Goal: Information Seeking & Learning: Learn about a topic

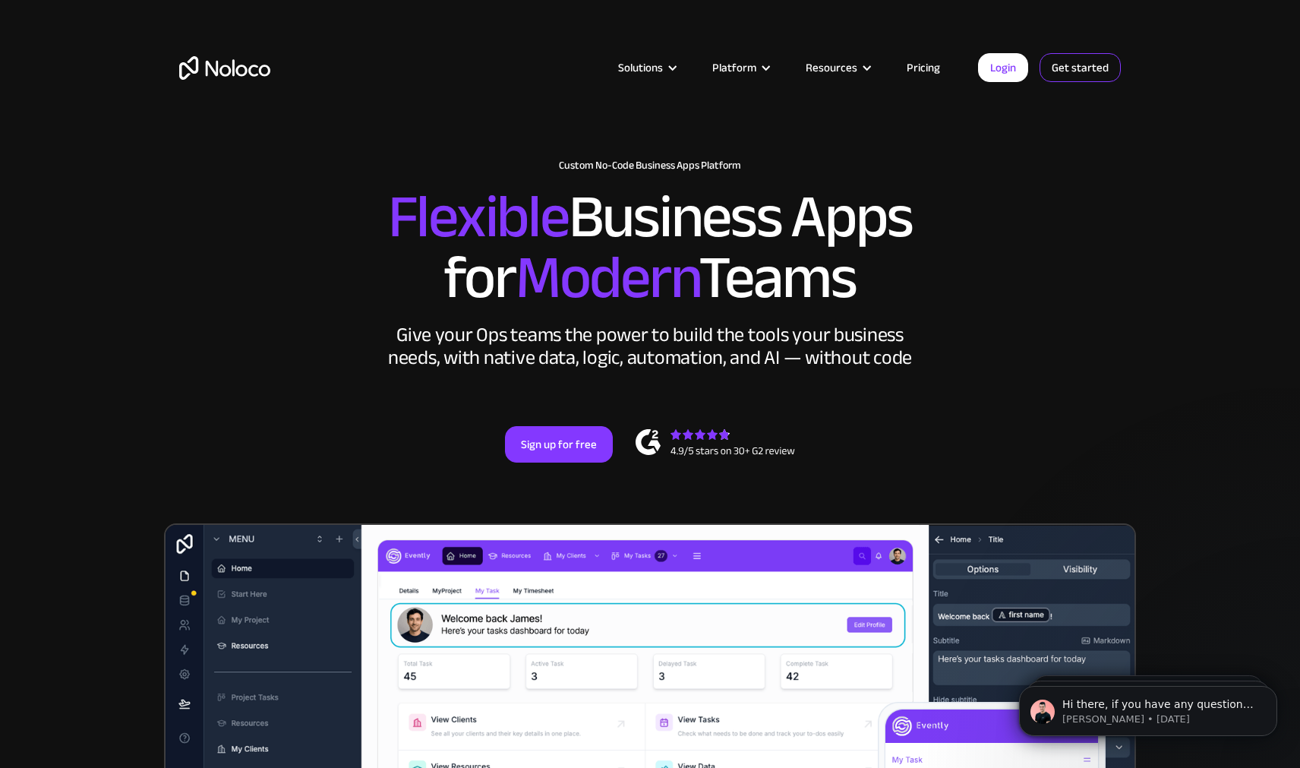
click at [1088, 66] on link "Get started" at bounding box center [1080, 67] width 81 height 29
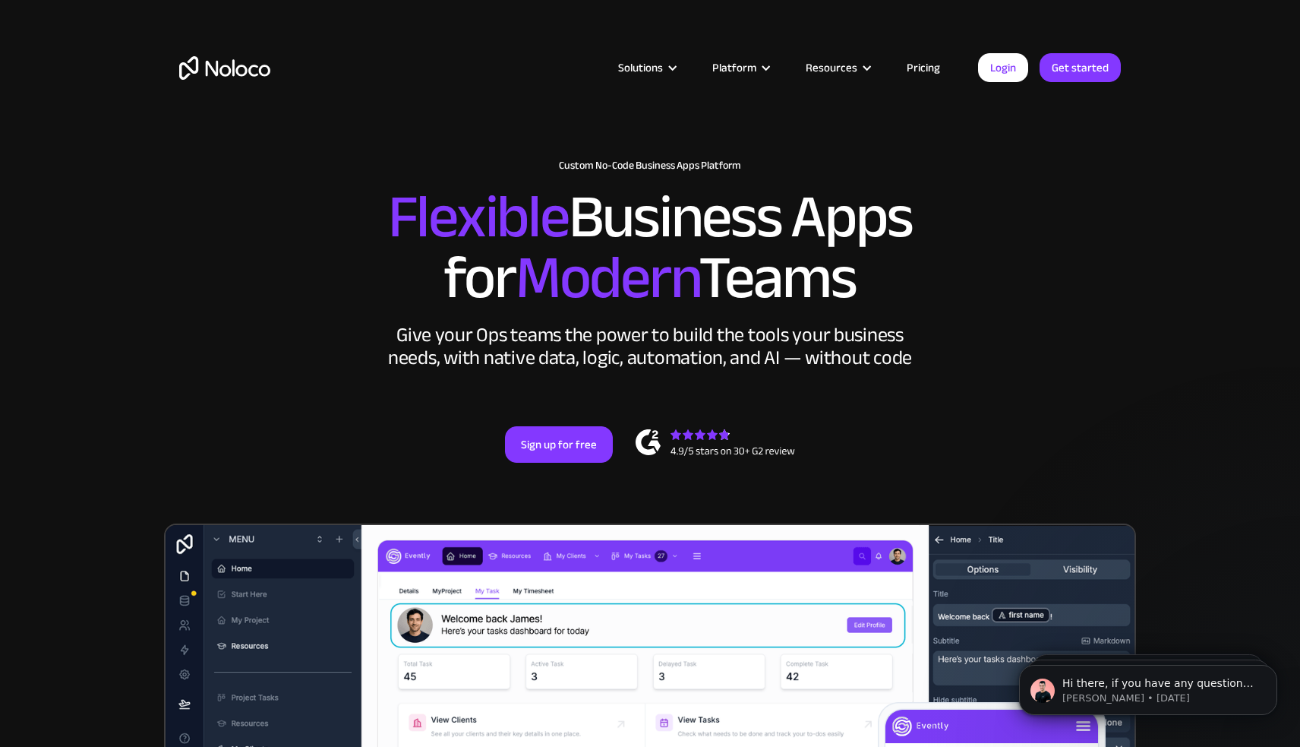
click at [930, 65] on link "Pricing" at bounding box center [923, 68] width 71 height 20
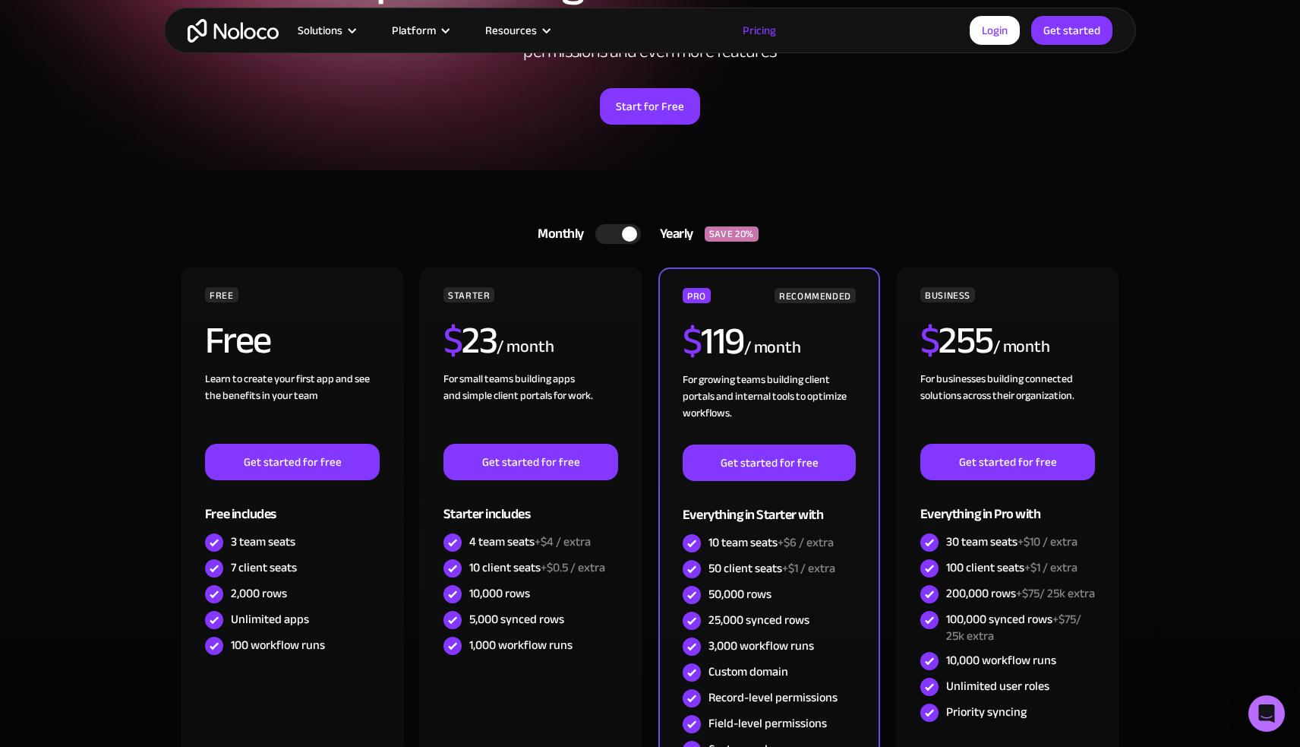
scroll to position [229, 0]
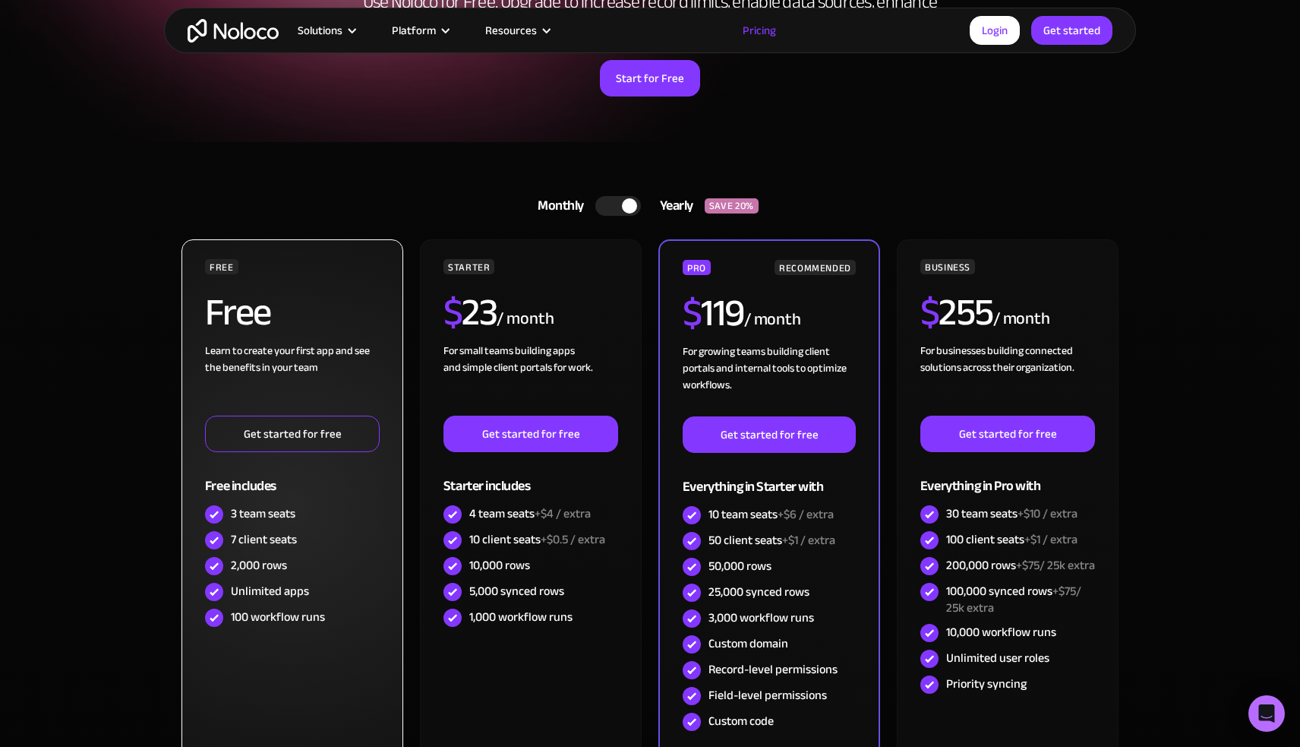
click at [289, 426] on link "Get started for free" at bounding box center [292, 433] width 175 height 36
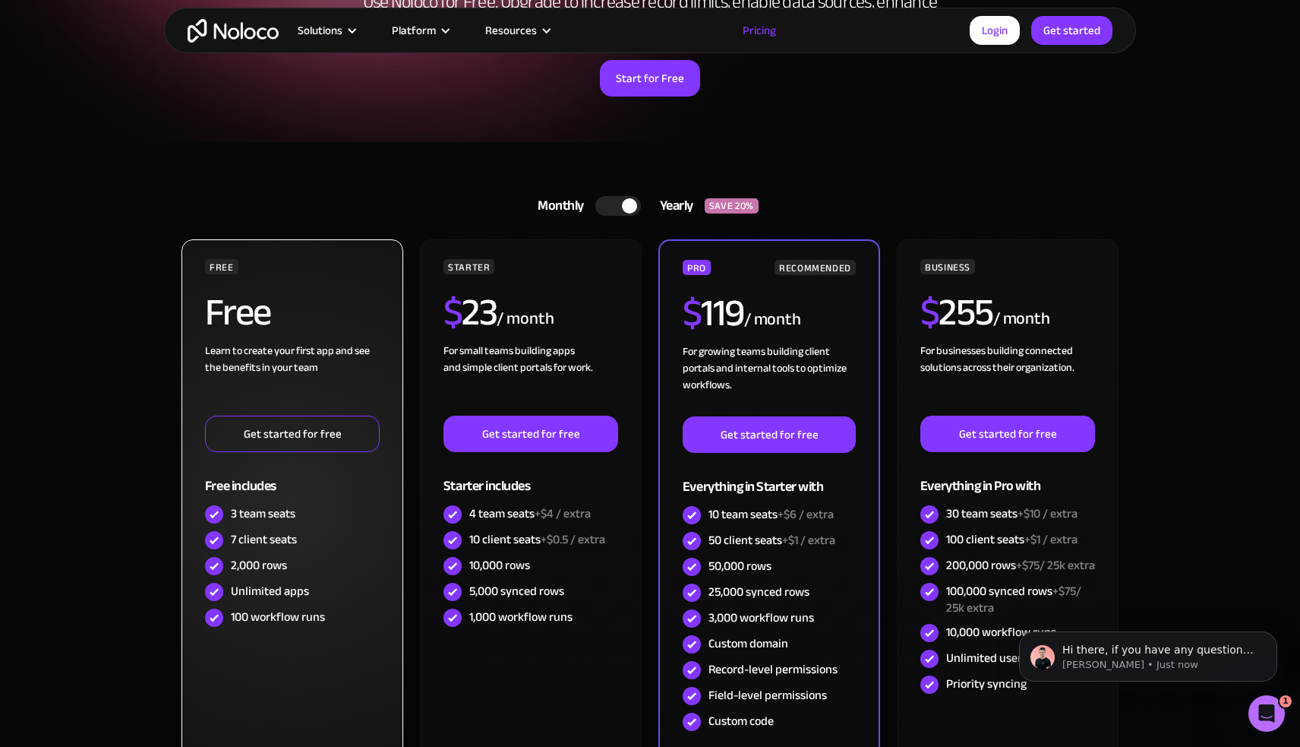
scroll to position [0, 0]
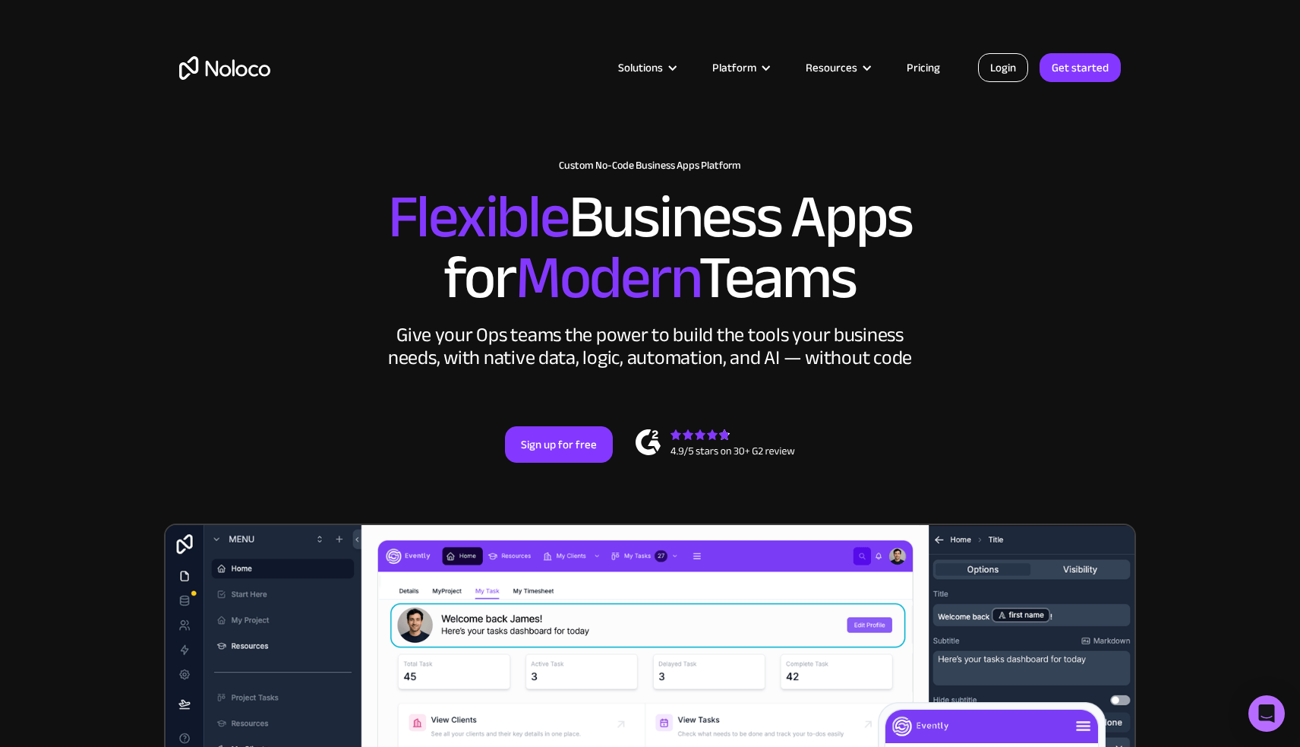
click at [1002, 66] on link "Login" at bounding box center [1003, 67] width 50 height 29
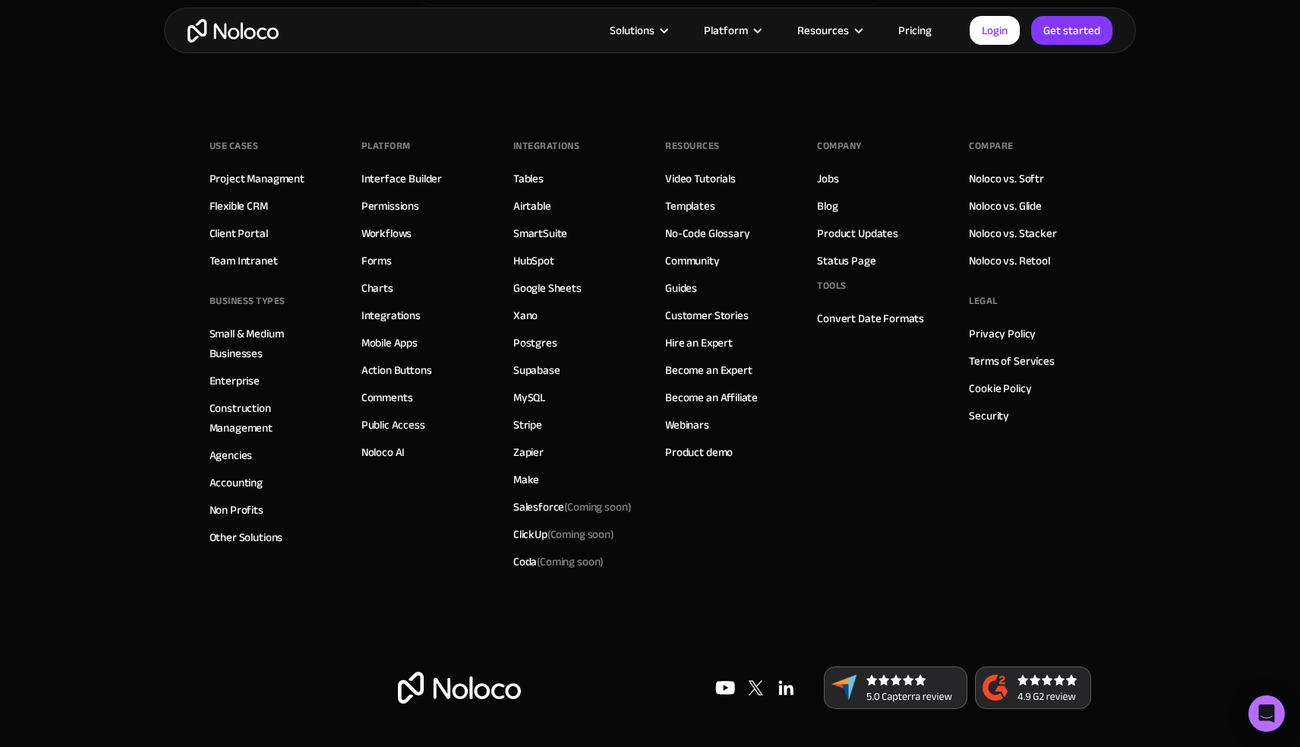
scroll to position [9826, 0]
click at [697, 366] on link "Become an Expert" at bounding box center [708, 370] width 87 height 20
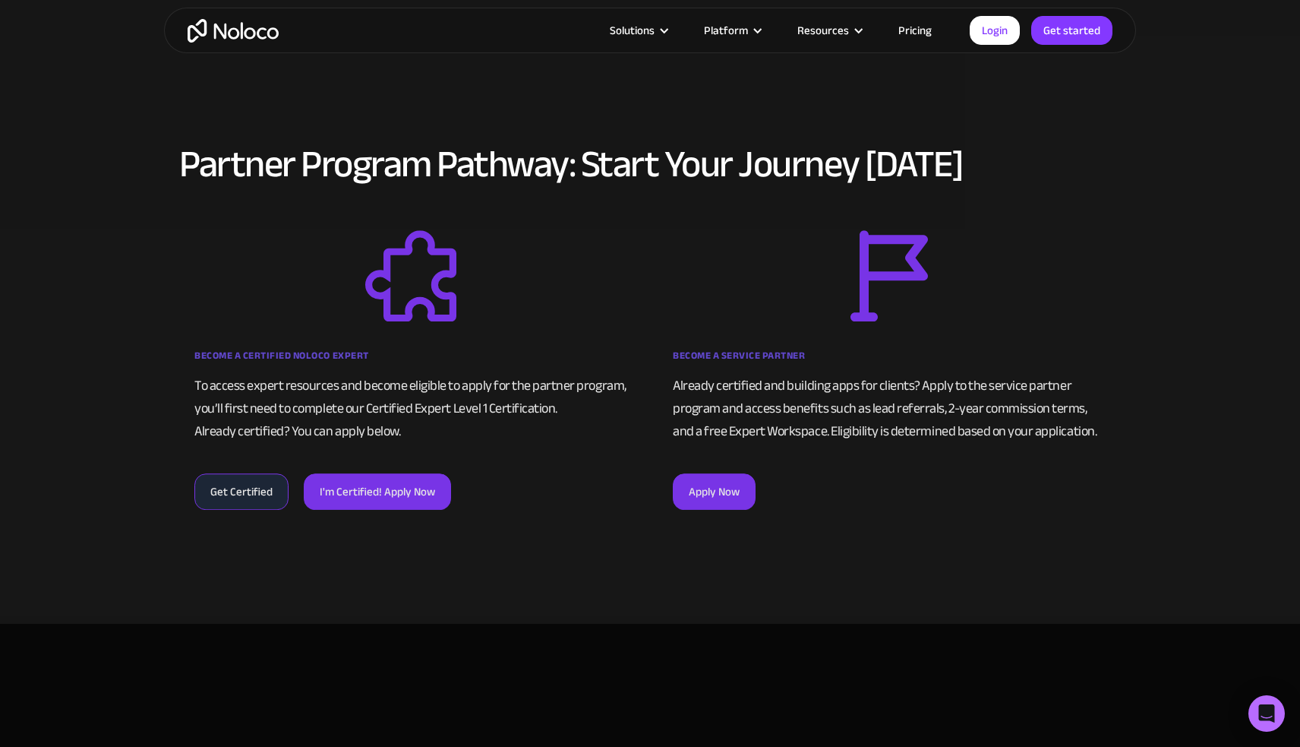
scroll to position [931, 0]
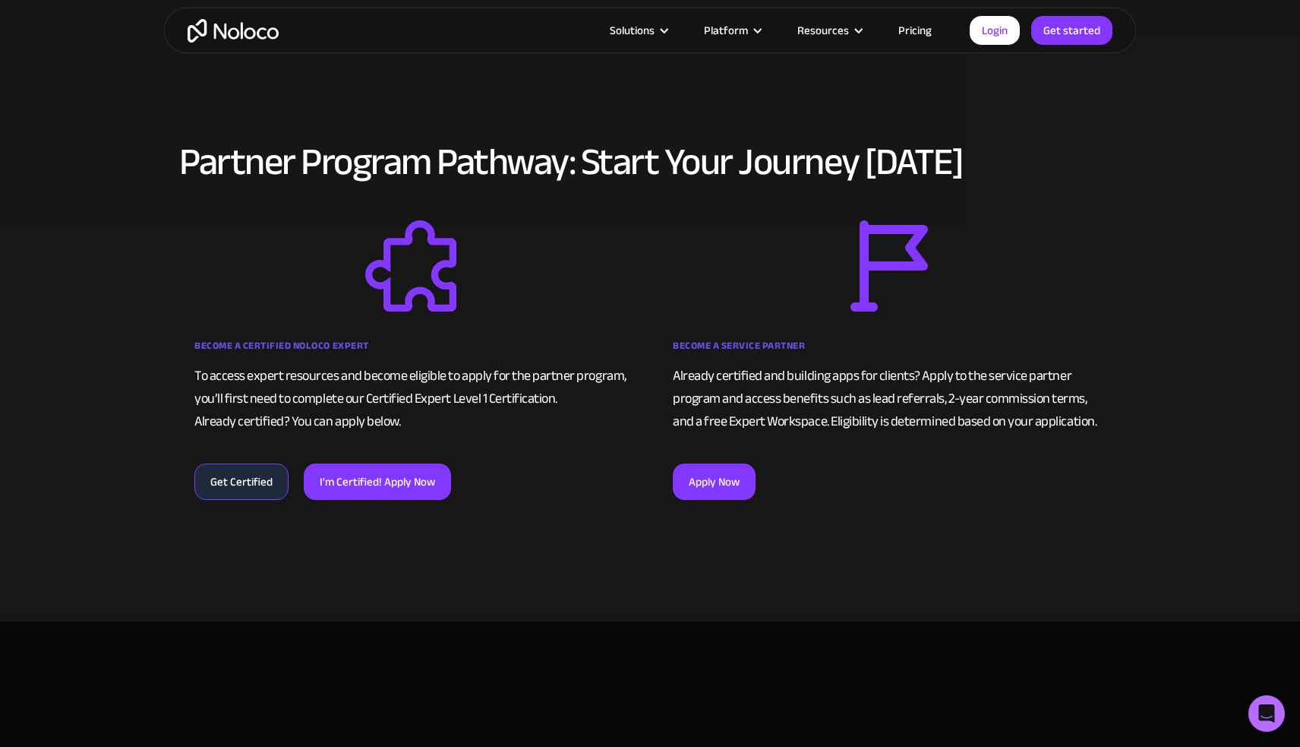
click at [221, 491] on link "Get Certified" at bounding box center [241, 481] width 94 height 36
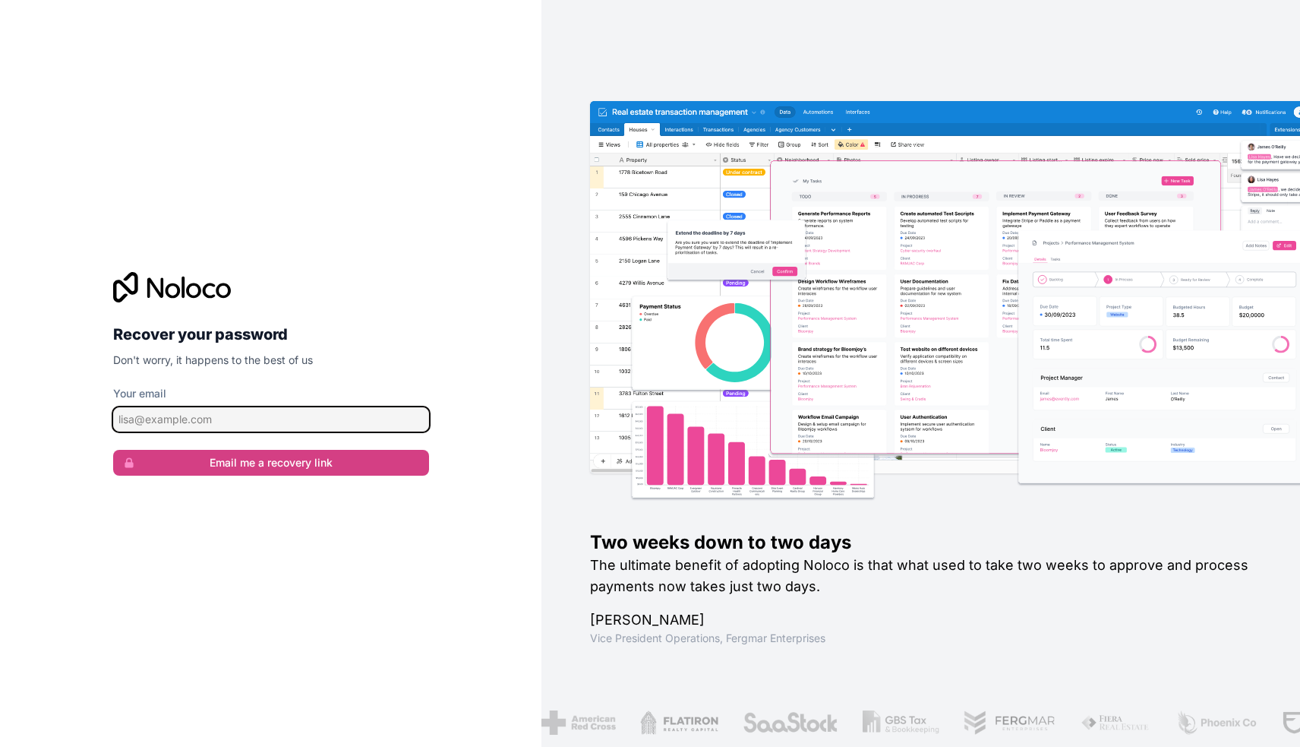
type input "[PERSON_NAME][EMAIL_ADDRESS][DOMAIN_NAME]"
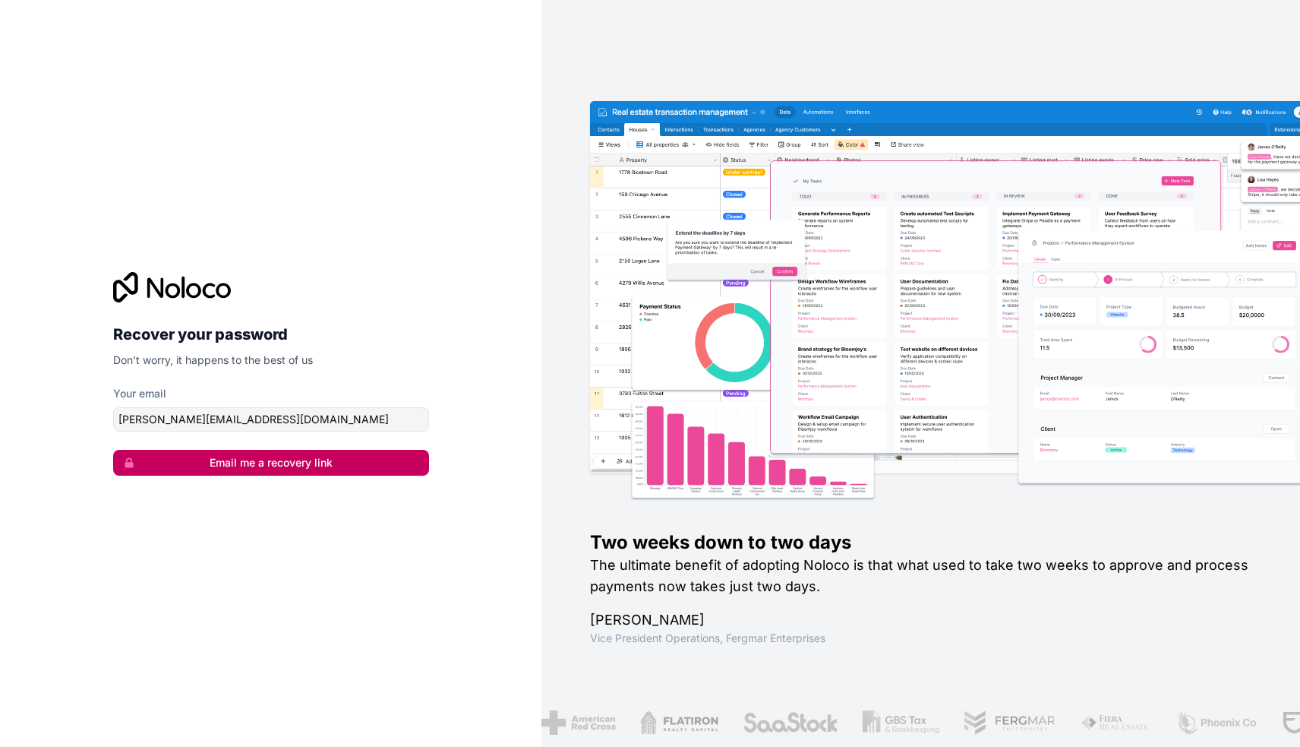
click at [267, 460] on button "Email me a recovery link" at bounding box center [271, 463] width 316 height 26
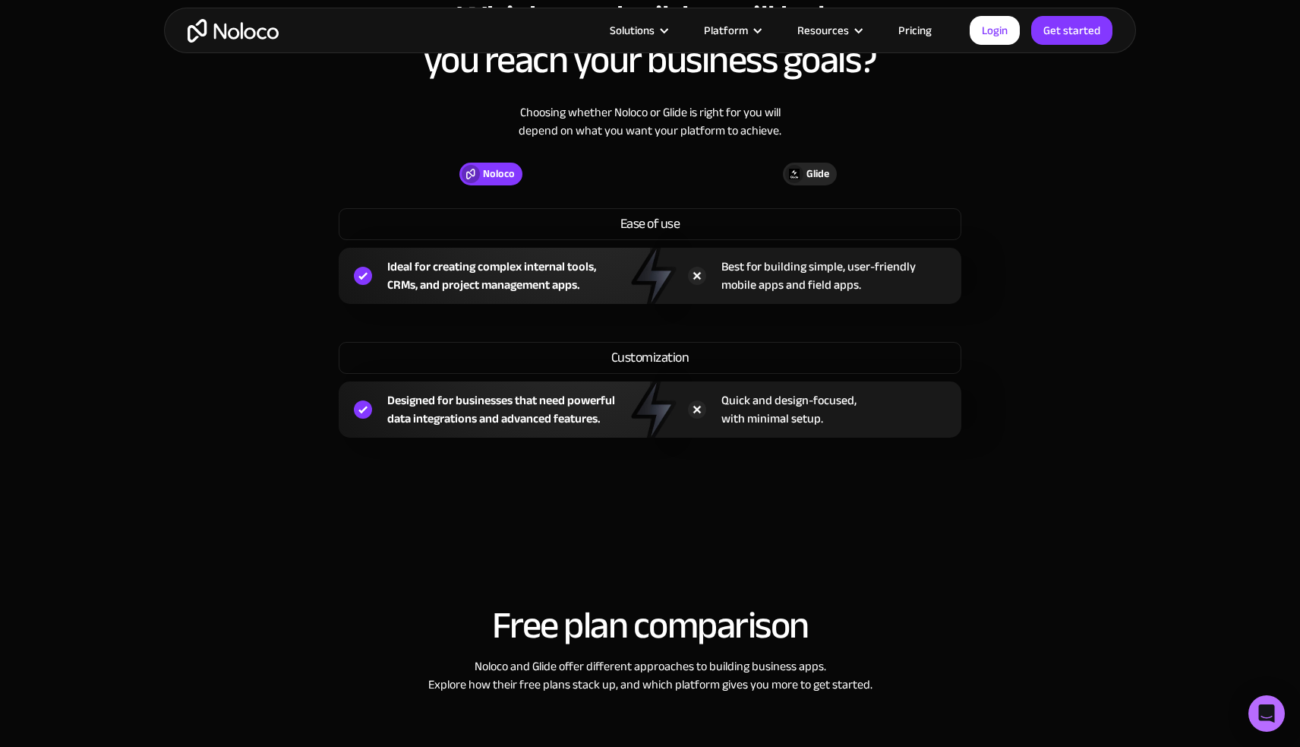
click at [933, 191] on div "Noloco Glide Ease of use Ideal for creating complex internal tools, CRMs, and p…" at bounding box center [650, 300] width 623 height 275
click at [1014, 278] on div "Which app builder will help you reach your business goals? Choosing whether Nol…" at bounding box center [650, 218] width 972 height 530
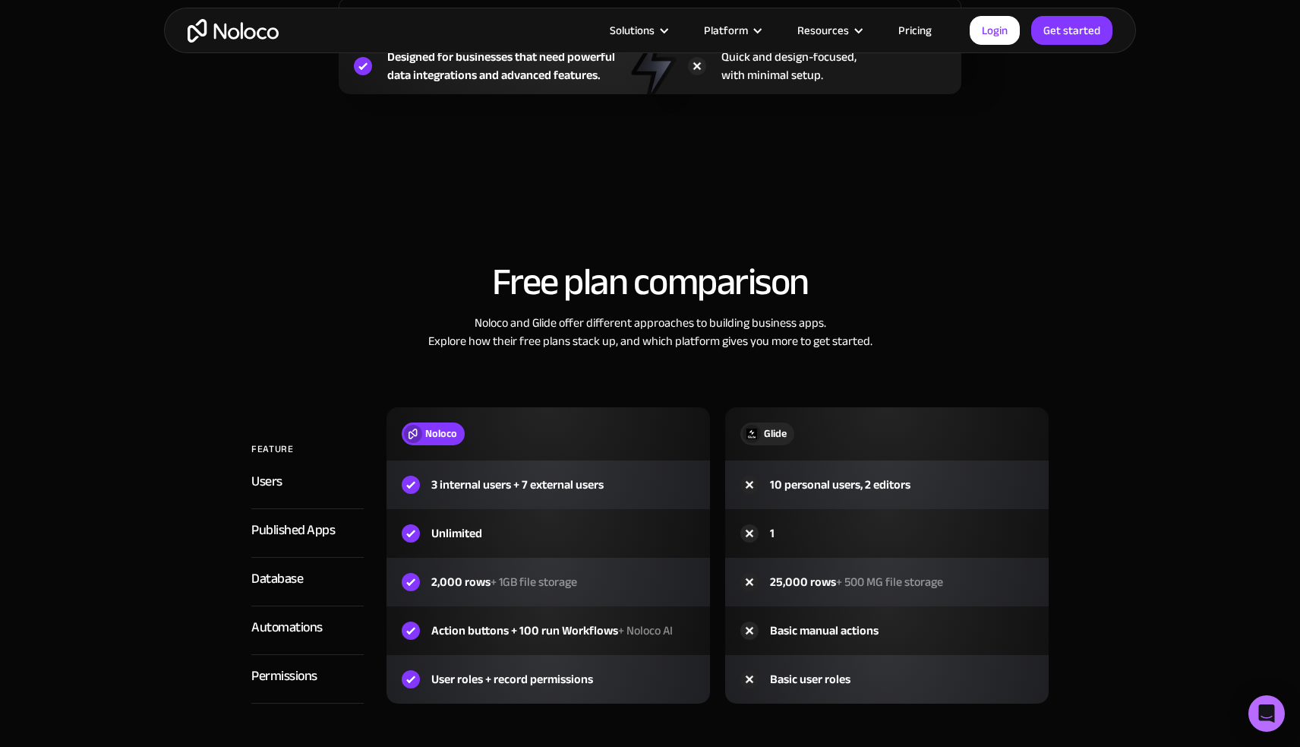
scroll to position [1569, 0]
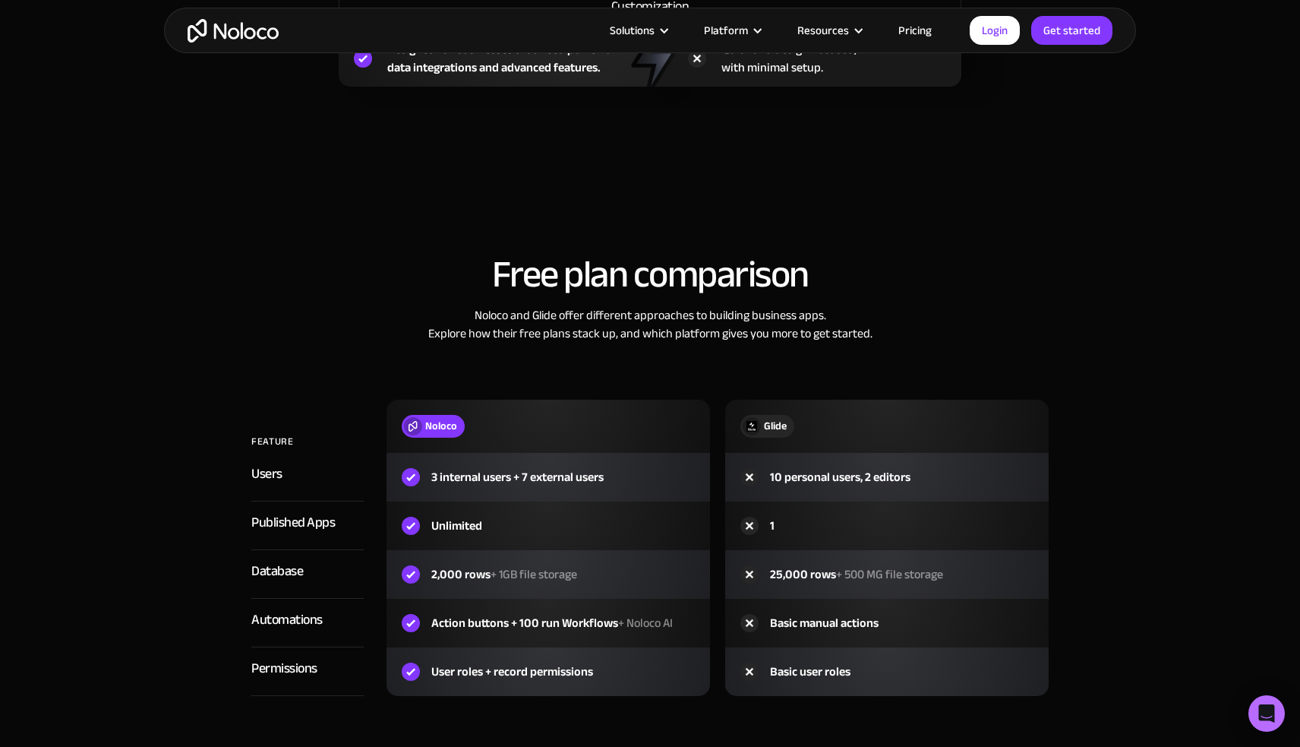
click at [1014, 278] on h2 "Free plan comparison" at bounding box center [650, 274] width 942 height 41
click at [959, 235] on div "Free plan comparison Noloco and Glide offer different approaches to building bu…" at bounding box center [650, 474] width 972 height 533
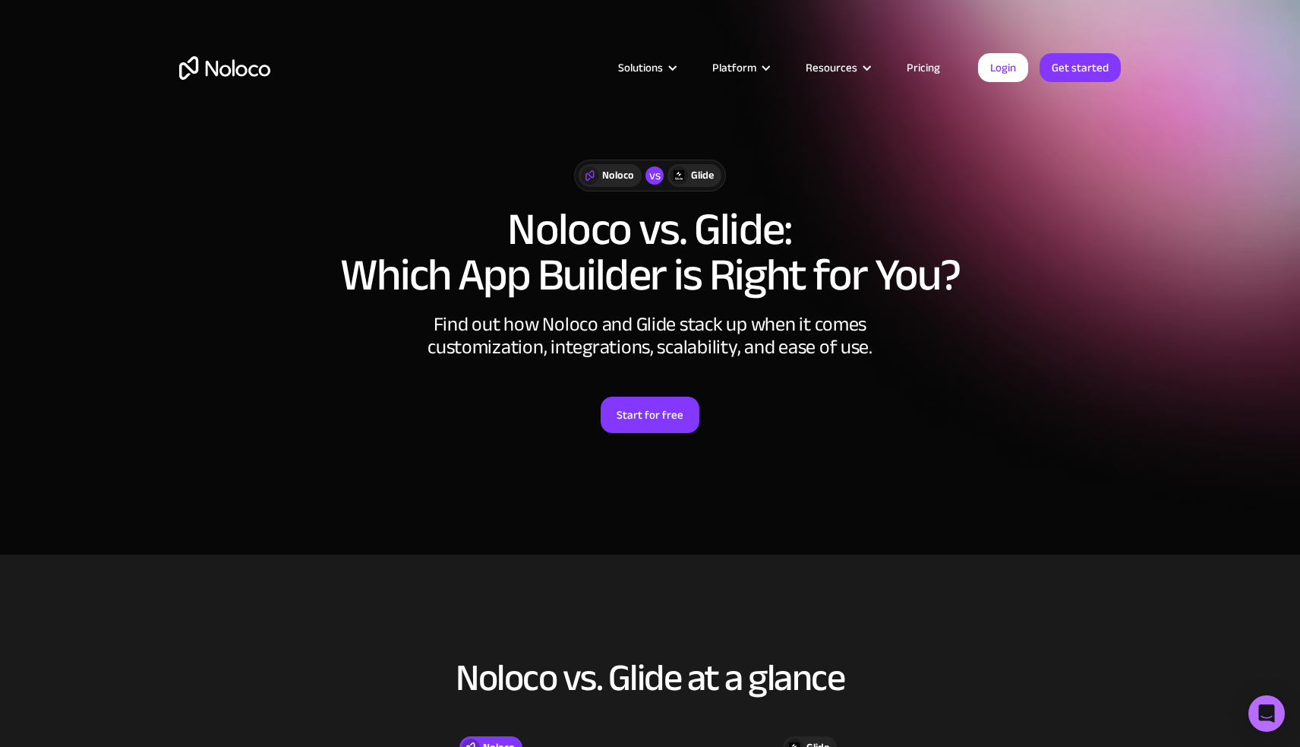
scroll to position [0, 0]
click at [896, 254] on h1 "Noloco vs. Glide: Which App Builder is Right for You?" at bounding box center [650, 252] width 942 height 91
click at [782, 677] on h2 "Noloco vs. Glide at a glance" at bounding box center [650, 677] width 942 height 41
click at [742, 660] on h2 "Noloco vs. Glide at a glance" at bounding box center [650, 677] width 942 height 41
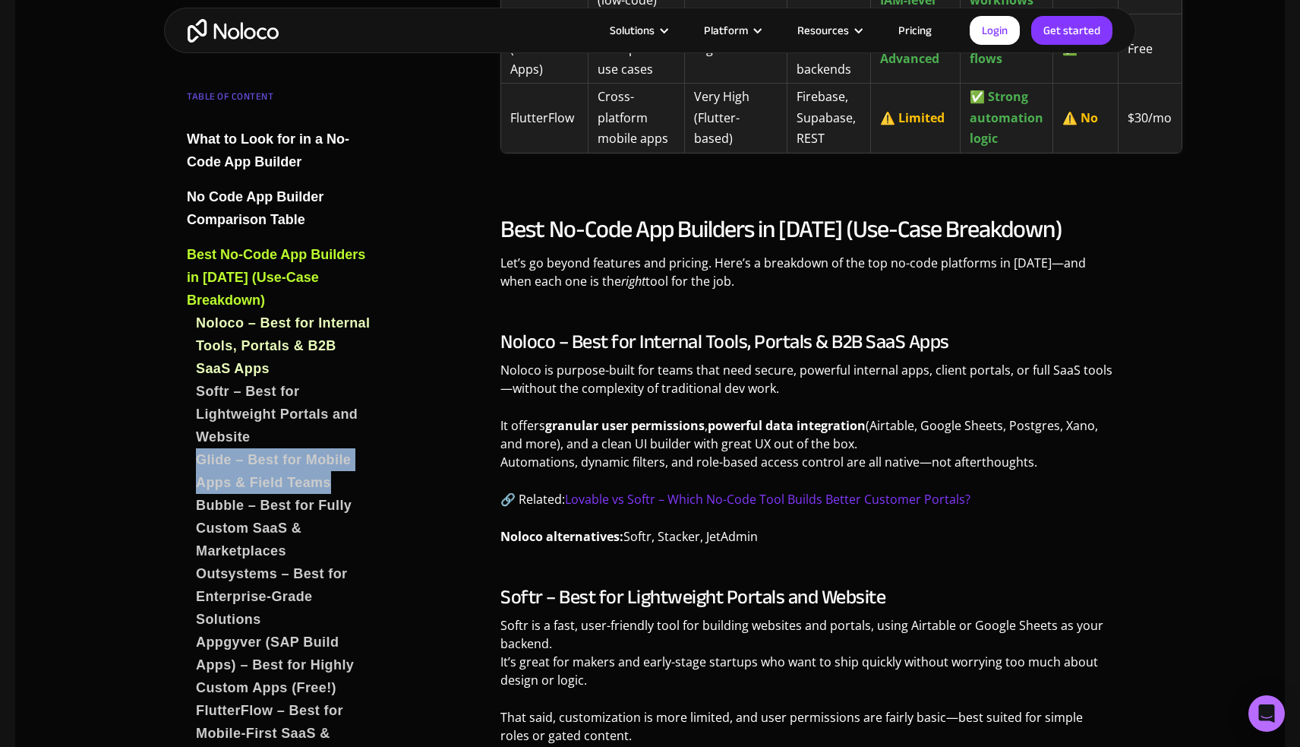
scroll to position [2995, 0]
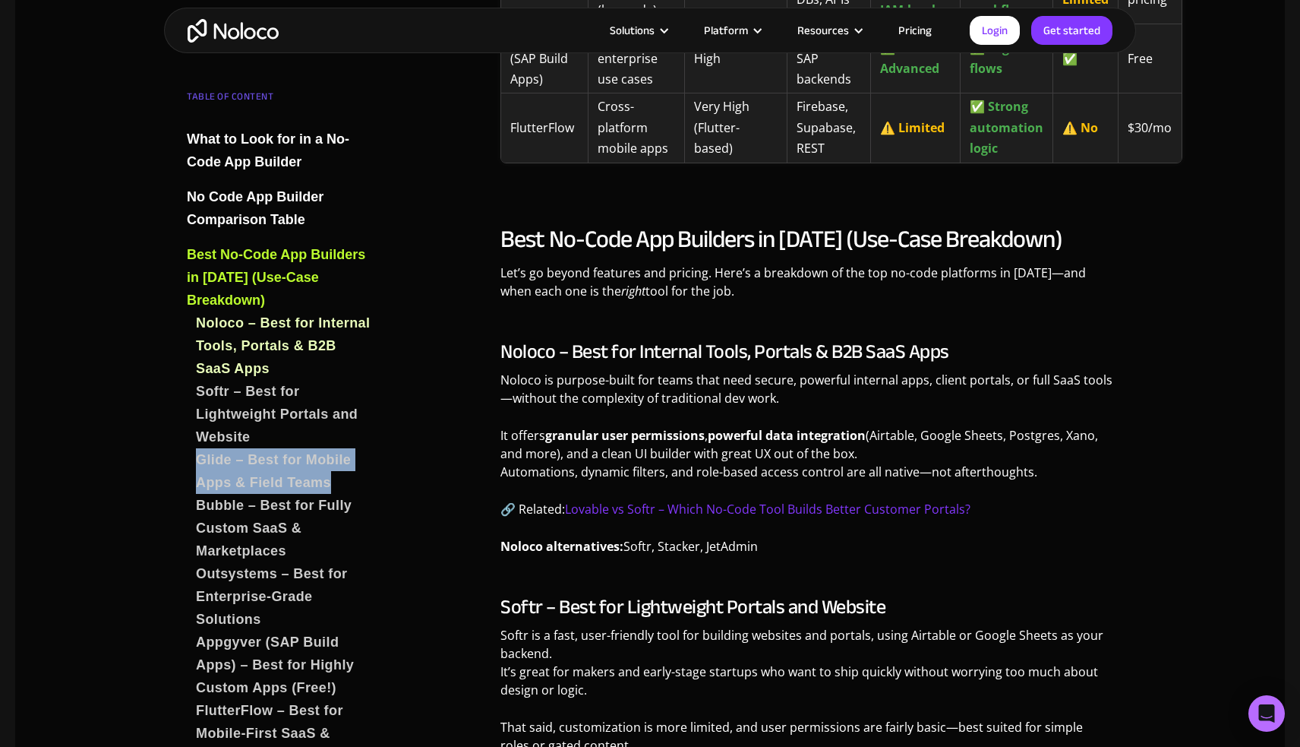
click at [1016, 371] on p "Noloco is purpose-built for teams that need secure, powerful internal apps, cli…" at bounding box center [807, 395] width 613 height 48
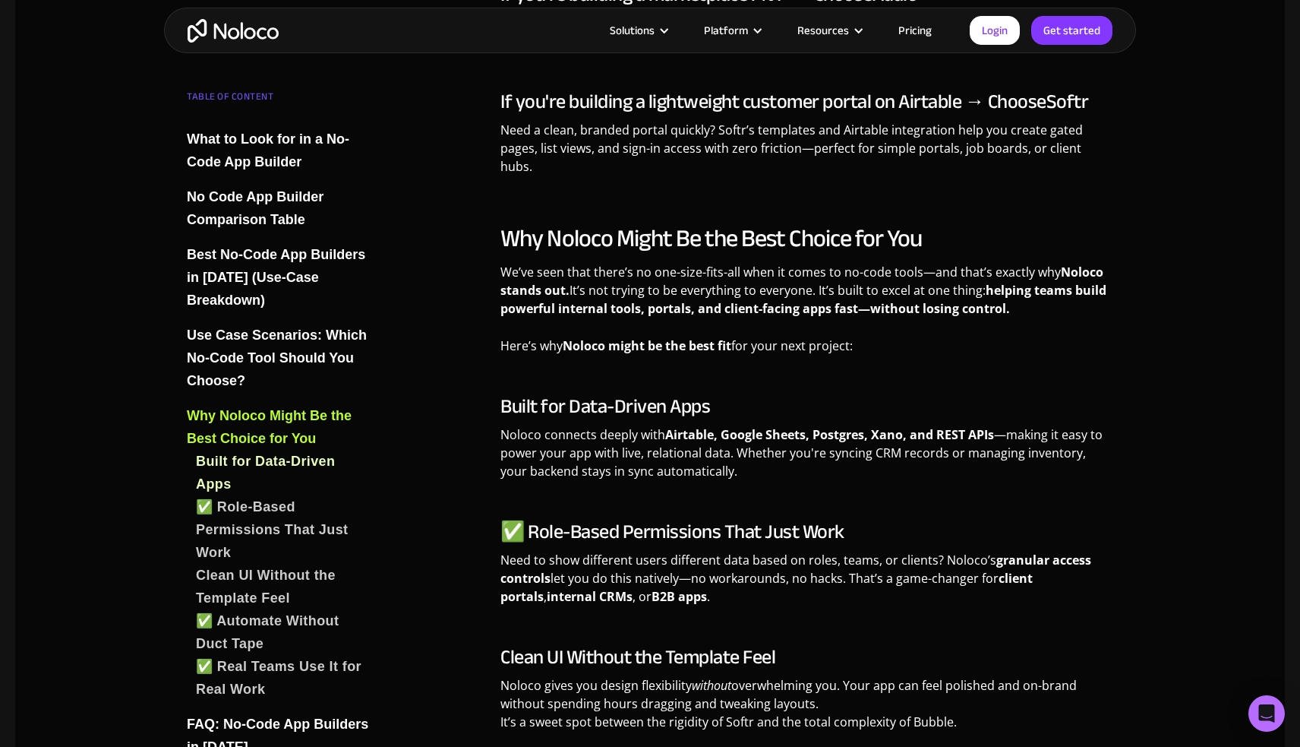
scroll to position [5456, 0]
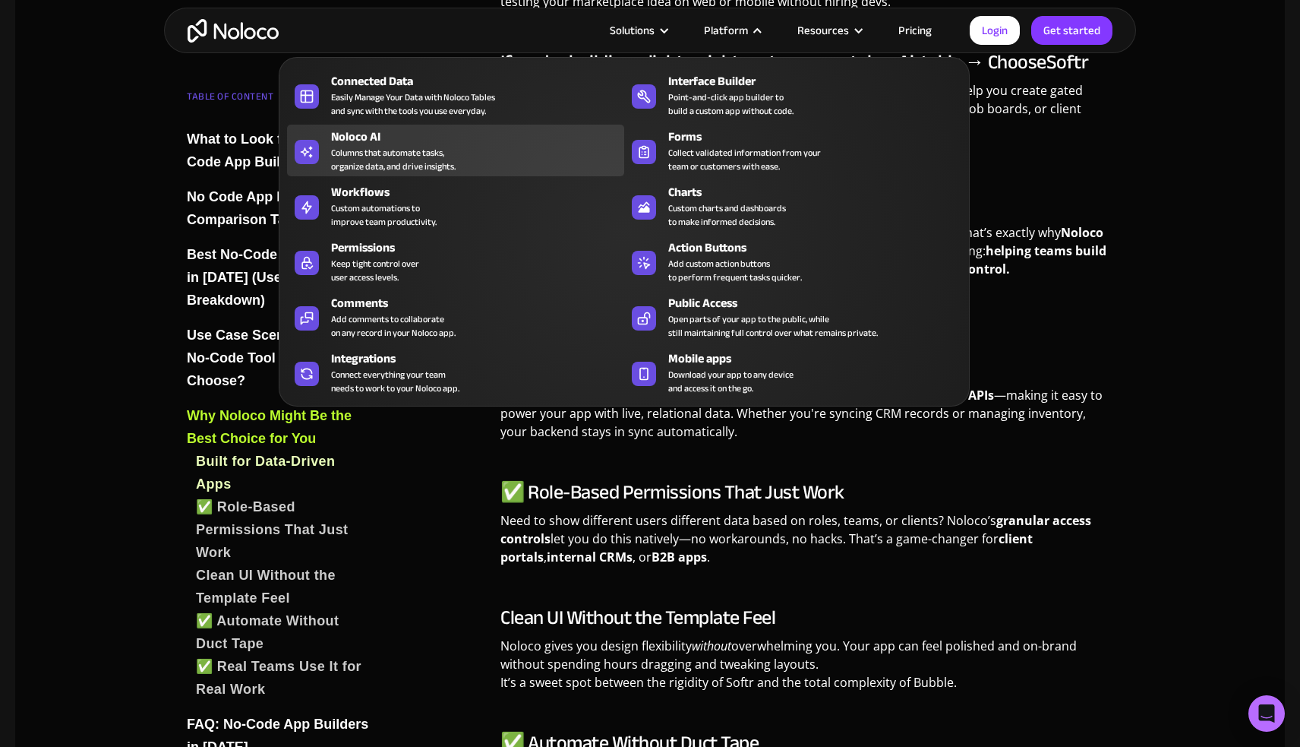
click at [356, 140] on div "Noloco AI" at bounding box center [481, 137] width 300 height 18
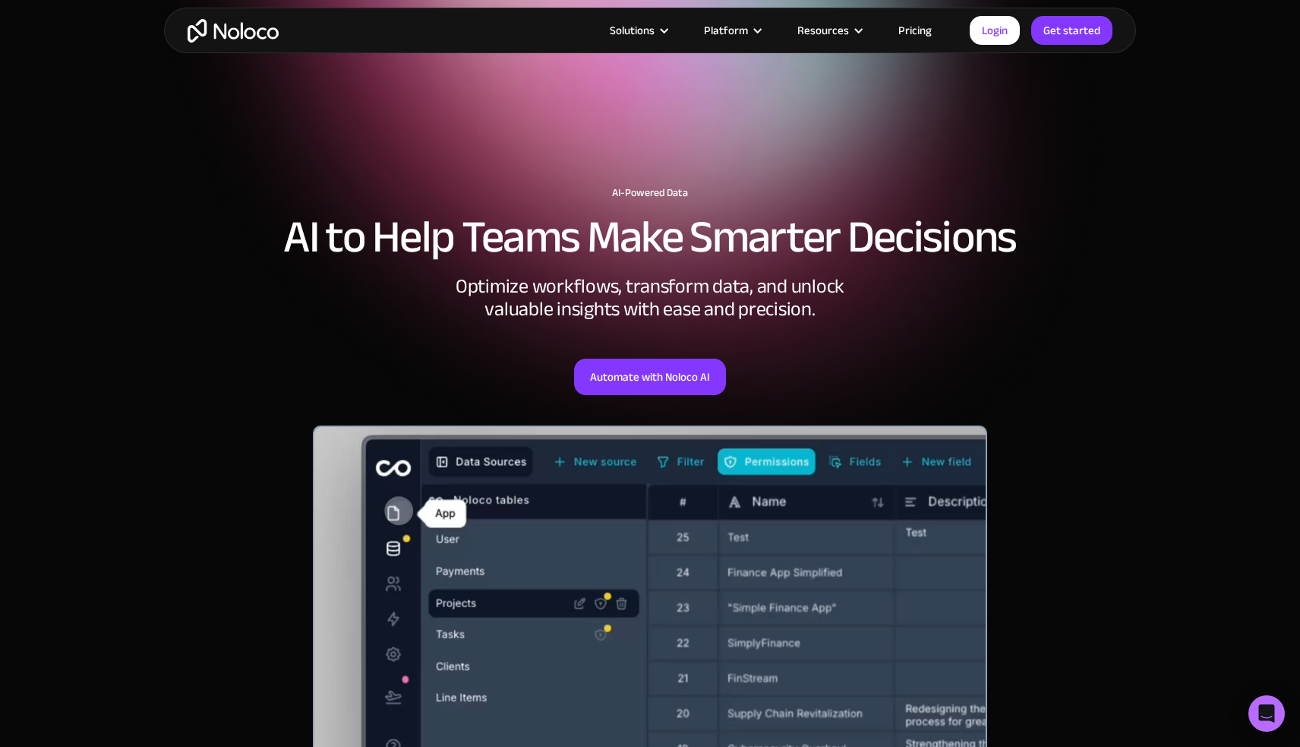
scroll to position [29, 0]
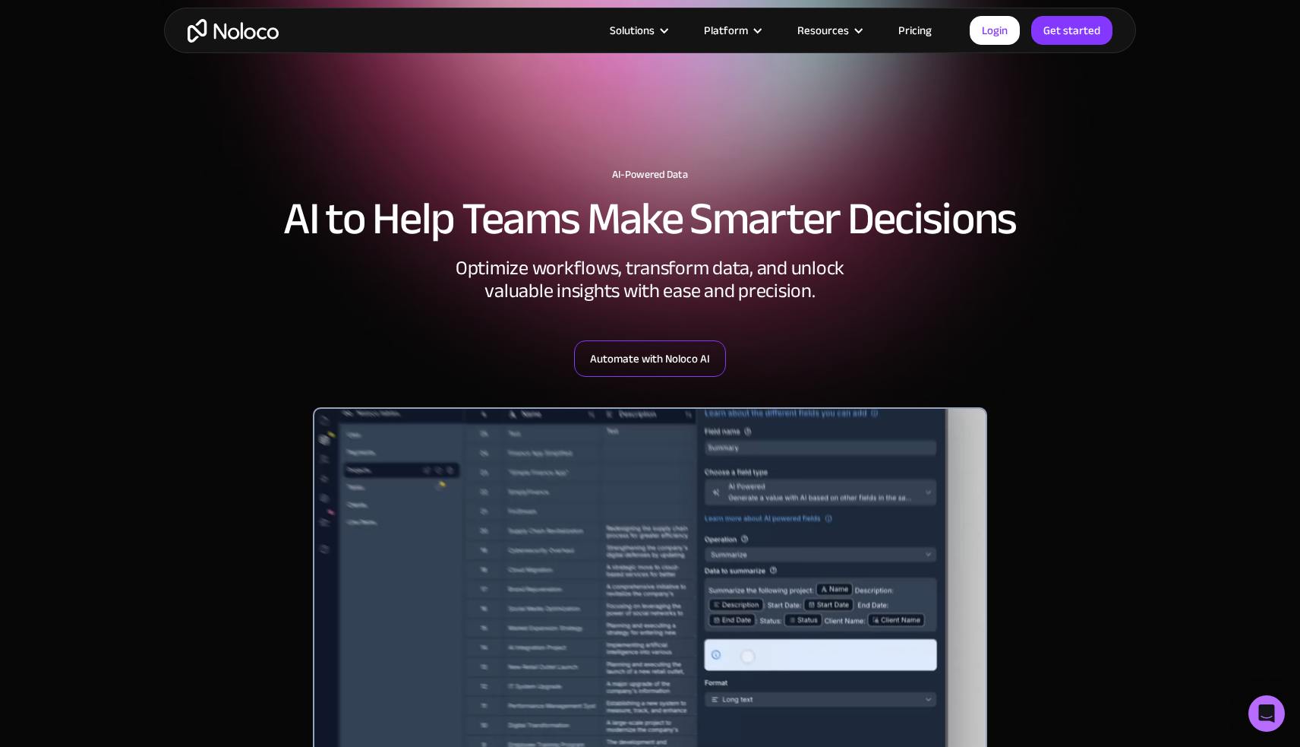
click at [653, 358] on link "Automate with Noloco AI" at bounding box center [650, 358] width 152 height 36
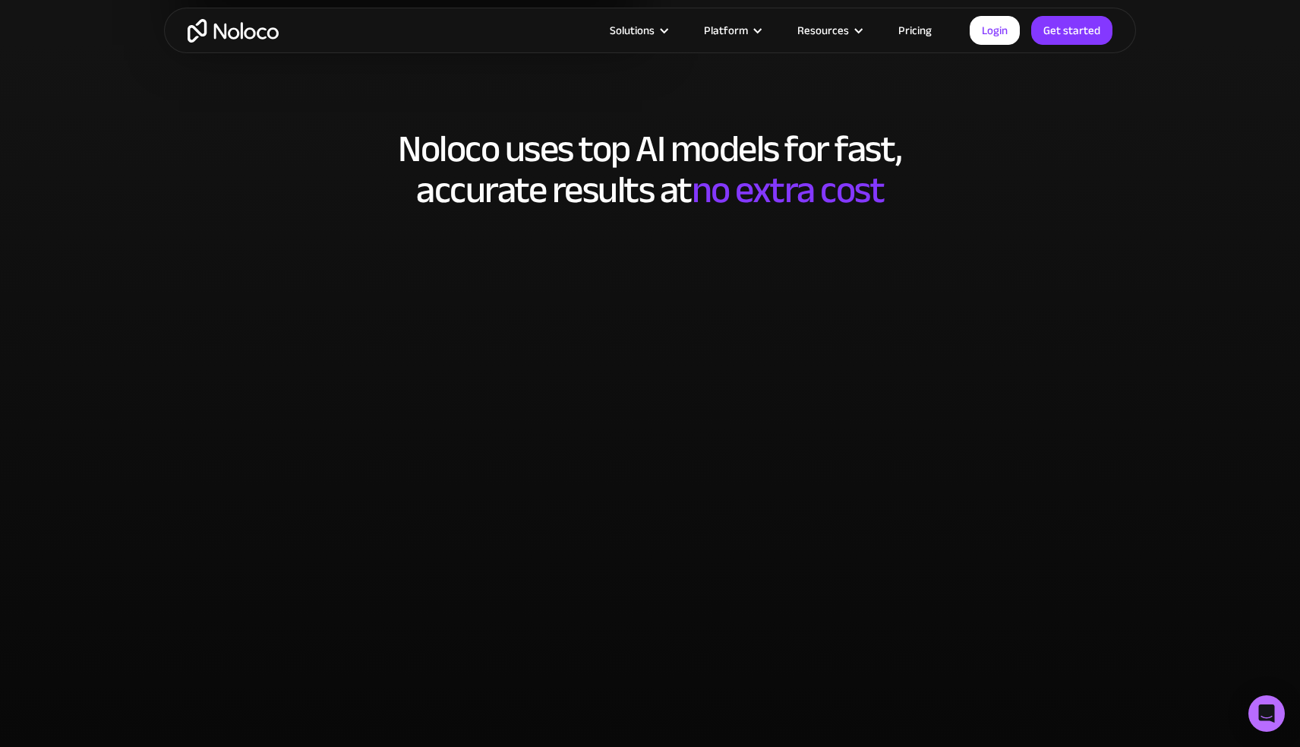
scroll to position [3065, 0]
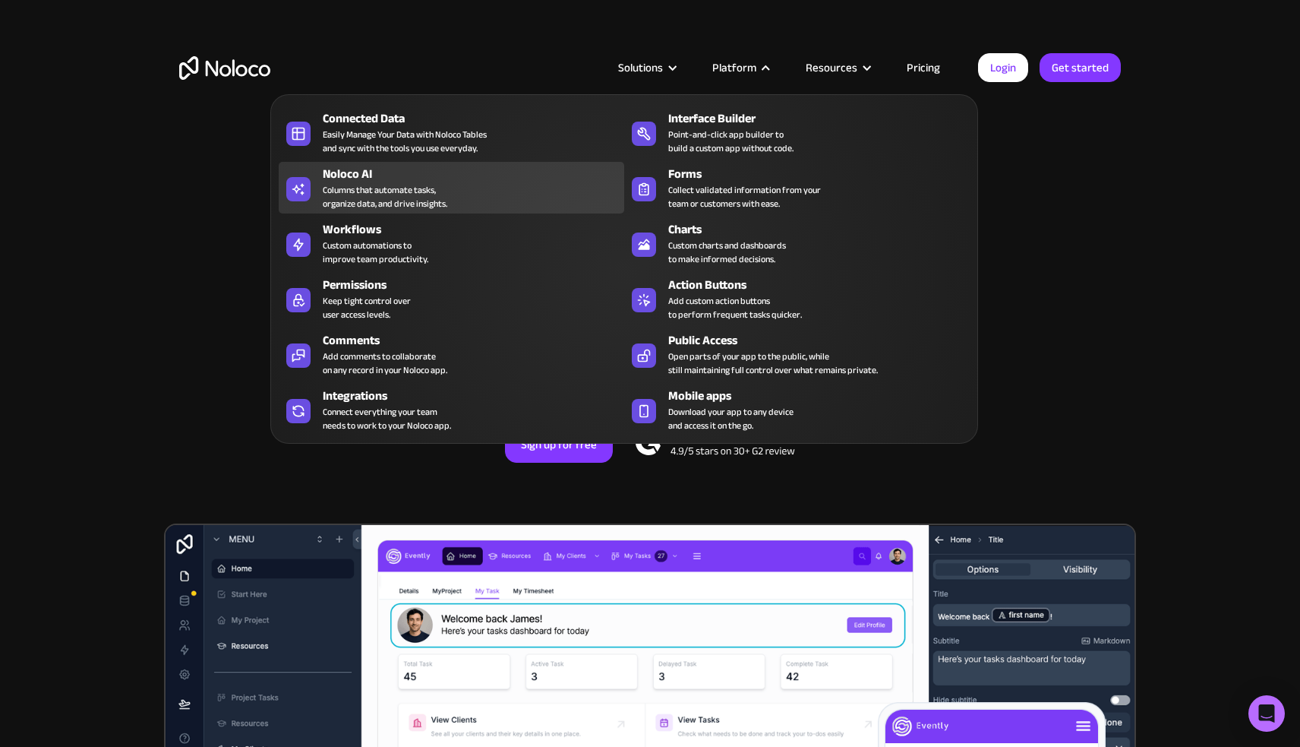
click at [361, 194] on div "Columns that automate tasks, organize data, and drive insights." at bounding box center [385, 196] width 125 height 27
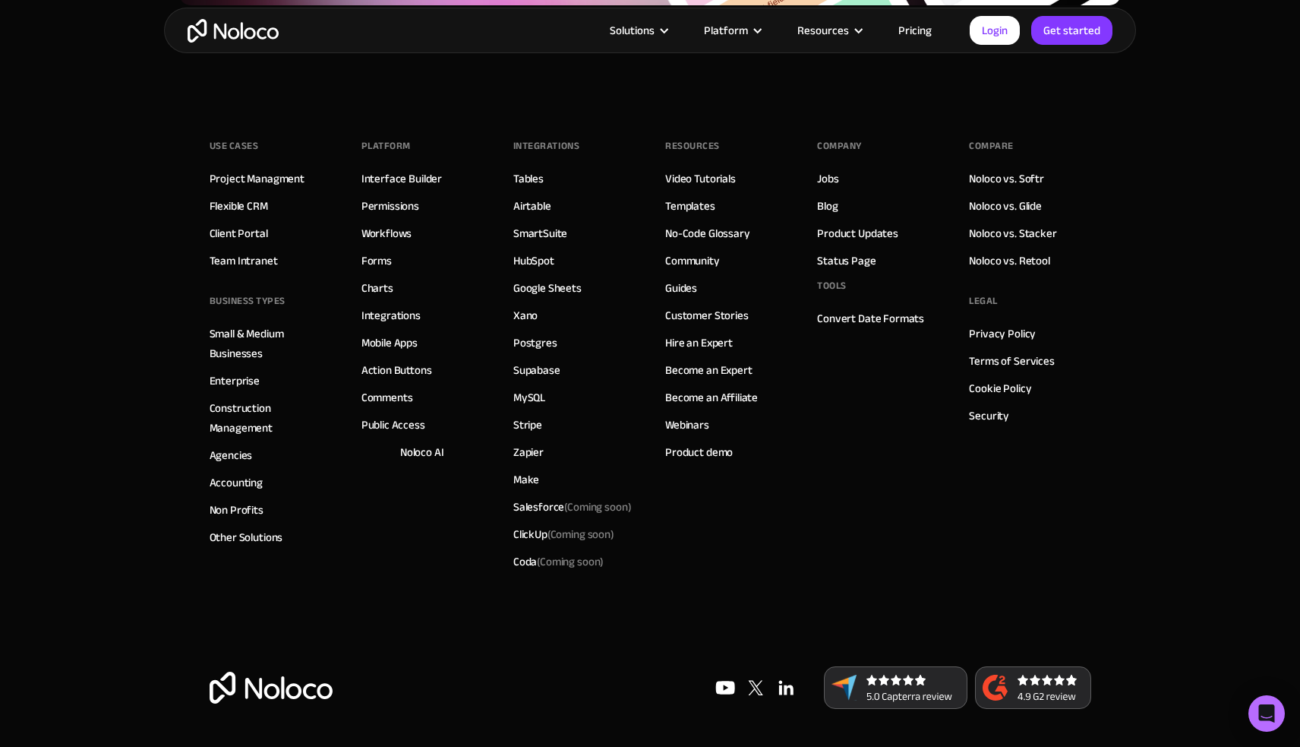
scroll to position [5510, 0]
click at [254, 405] on link "Construction Management" at bounding box center [271, 417] width 122 height 39
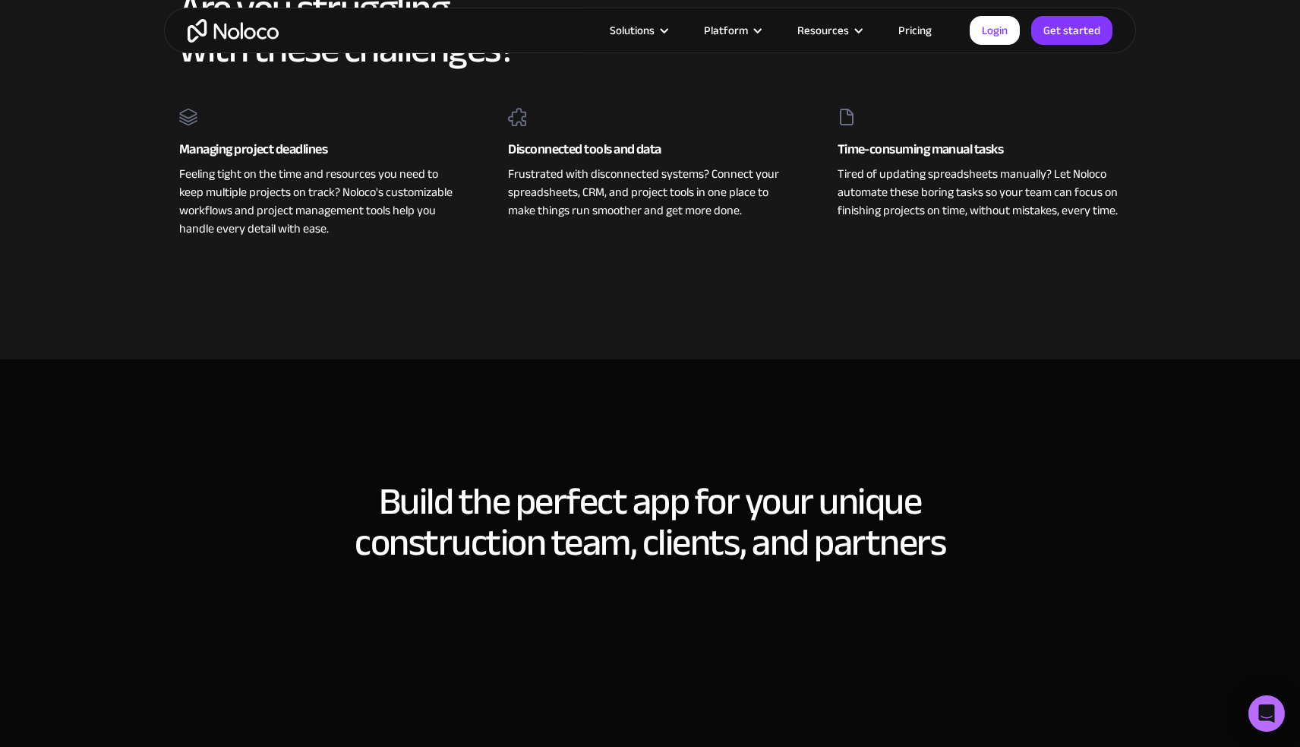
scroll to position [827, 0]
click at [905, 31] on link "Pricing" at bounding box center [915, 31] width 71 height 20
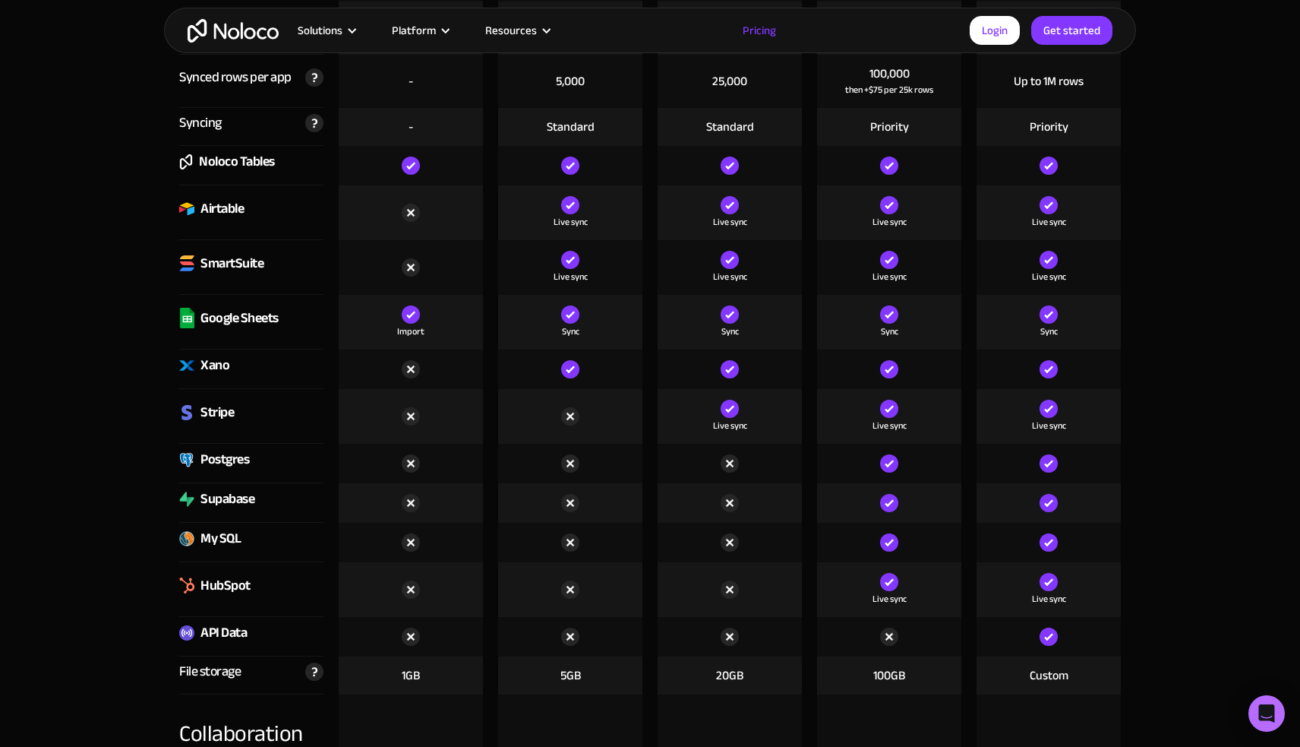
scroll to position [2146, 0]
click at [226, 273] on div "SmartSuite" at bounding box center [232, 264] width 63 height 23
click at [215, 377] on div "Xano" at bounding box center [215, 366] width 29 height 23
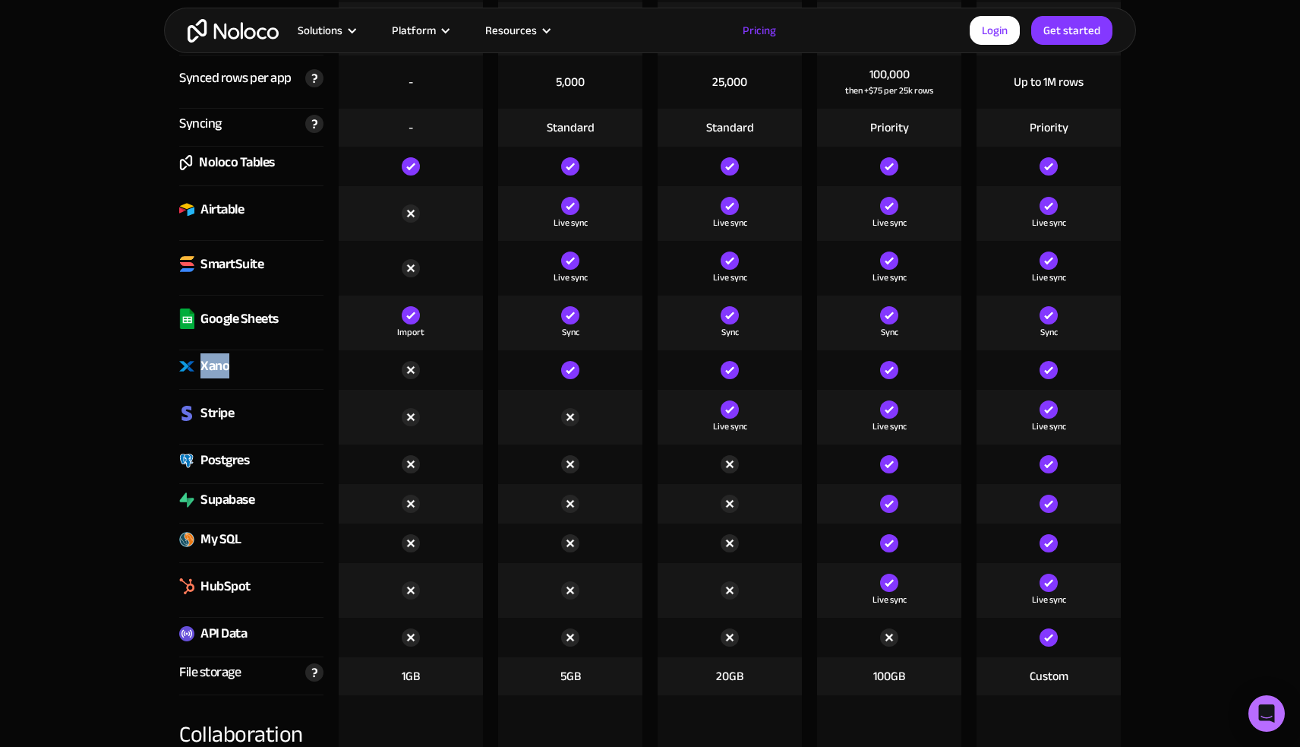
click at [235, 387] on div "Xano" at bounding box center [251, 369] width 144 height 39
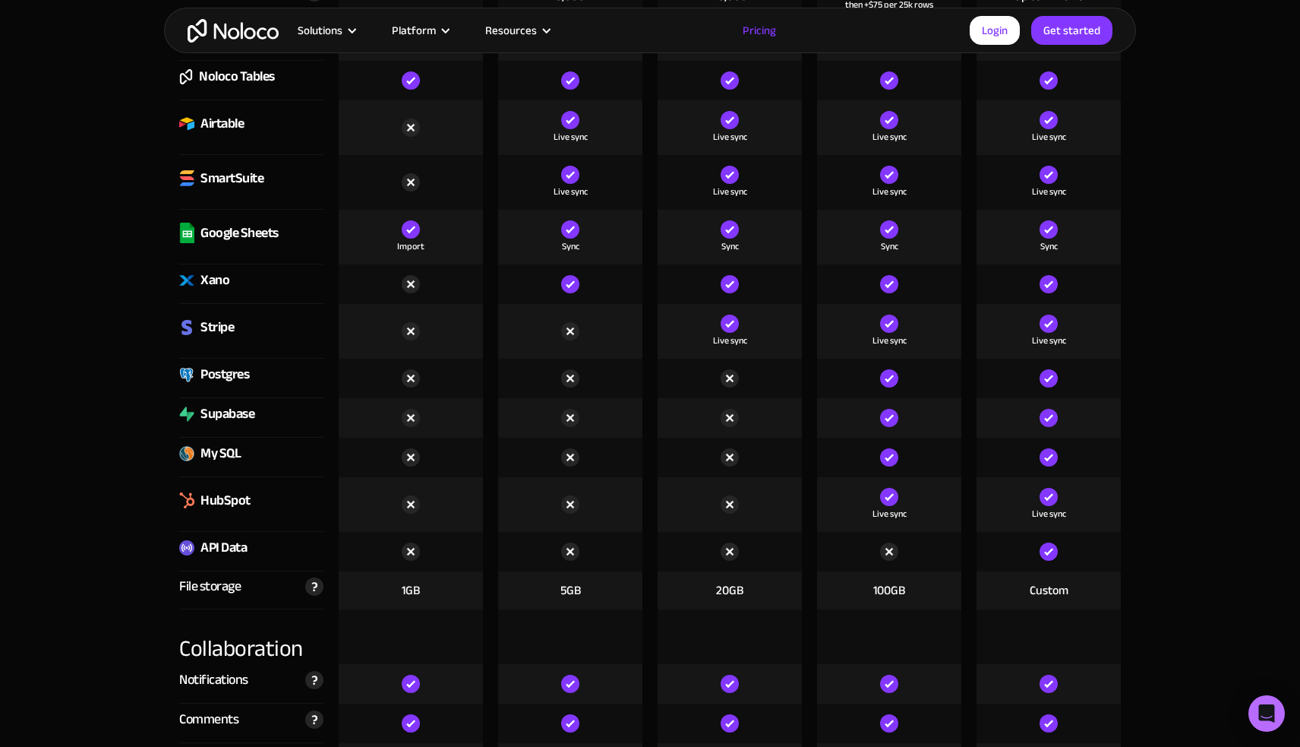
scroll to position [2194, 0]
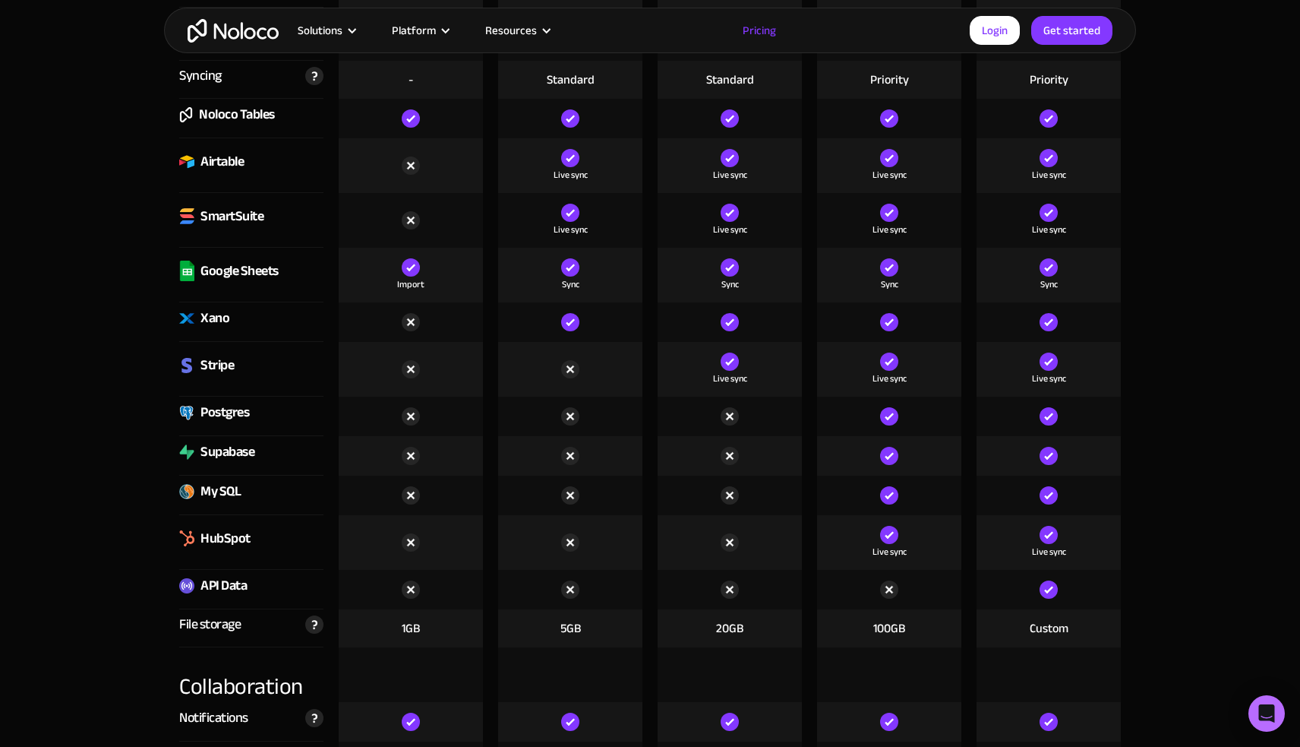
click at [217, 330] on div "Xano" at bounding box center [215, 318] width 29 height 23
click at [226, 172] on div "Airtable" at bounding box center [222, 161] width 43 height 23
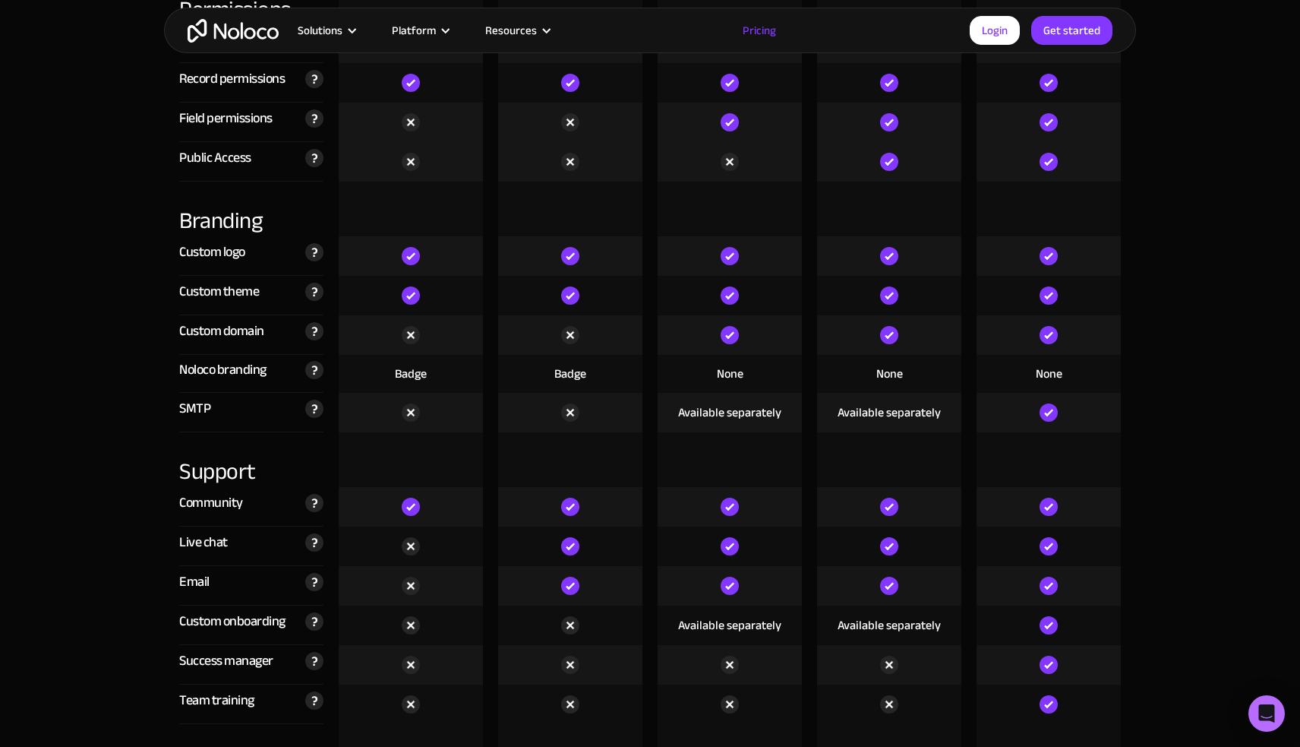
scroll to position [3452, 0]
